Goal: Transaction & Acquisition: Purchase product/service

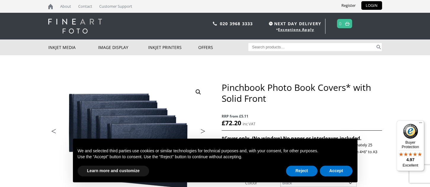
click at [370, 98] on h1 "Pinchbook Photo Book Covers* with Solid Front" at bounding box center [302, 93] width 160 height 22
click at [313, 174] on button "Reject" at bounding box center [301, 170] width 31 height 11
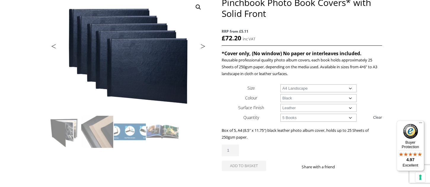
scroll to position [97, 0]
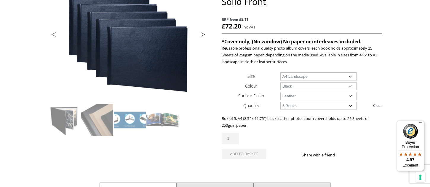
click at [281, 92] on select "Choose an option Leather" at bounding box center [319, 96] width 76 height 8
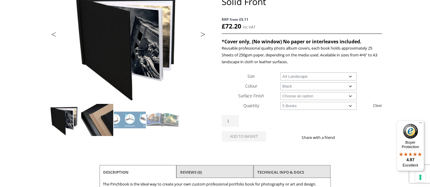
click at [93, 117] on img at bounding box center [97, 120] width 32 height 32
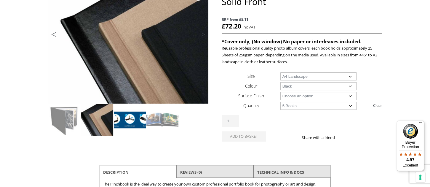
click at [134, 119] on img at bounding box center [130, 120] width 32 height 32
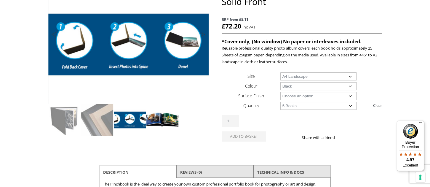
click at [175, 119] on img at bounding box center [163, 120] width 32 height 32
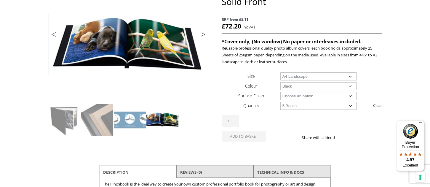
click at [341, 119] on div "Pinchbook Photo Book Covers* with Solid Front quantity 1" at bounding box center [302, 121] width 160 height 12
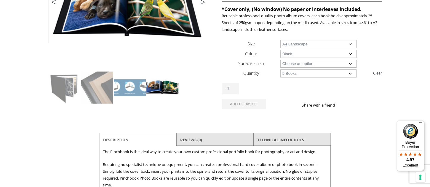
scroll to position [193, 0]
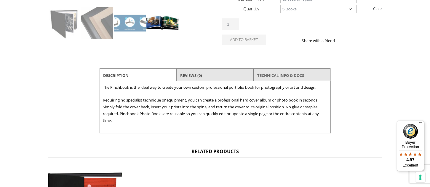
click at [265, 77] on link "TECHNICAL INFO & DOCS" at bounding box center [280, 75] width 47 height 11
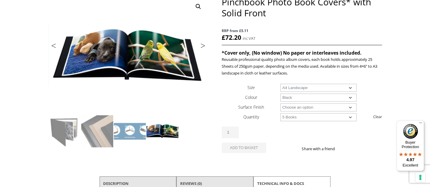
scroll to position [97, 0]
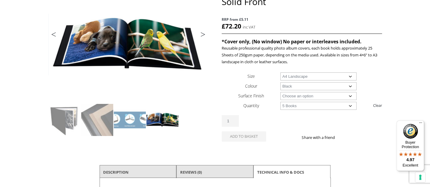
click at [281, 92] on select "Choose an option Leather" at bounding box center [319, 96] width 76 height 8
select select "leather"
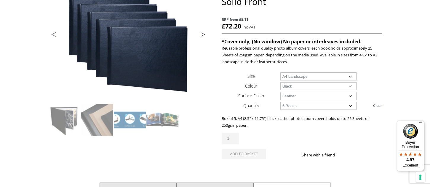
click at [281, 92] on select "Choose an option Leather" at bounding box center [319, 96] width 76 height 8
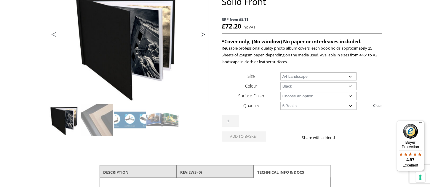
click at [281, 92] on select "Choose an option Leather" at bounding box center [319, 96] width 76 height 8
select select "leather"
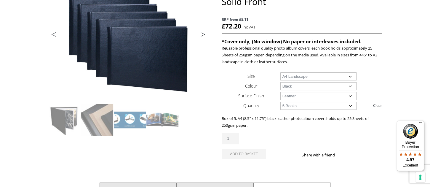
click at [281, 102] on select "Choose an option 1 Book 5 Books" at bounding box center [319, 106] width 76 height 8
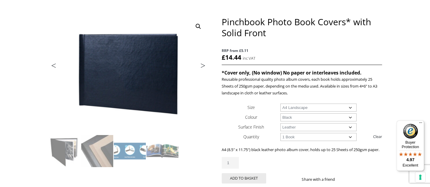
scroll to position [64, 0]
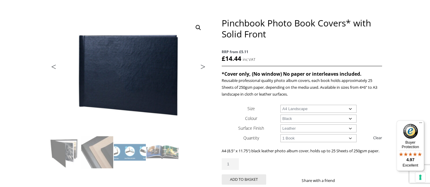
click at [281, 134] on select "Choose an option 1 Book 5 Books" at bounding box center [319, 138] width 76 height 8
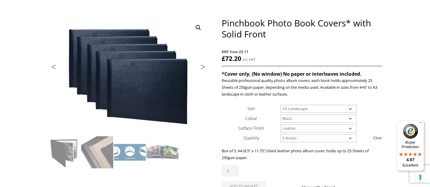
click at [281, 134] on select "Choose an option 1 Book 5 Books" at bounding box center [319, 138] width 76 height 8
select select "1-book"
